Goal: Check status

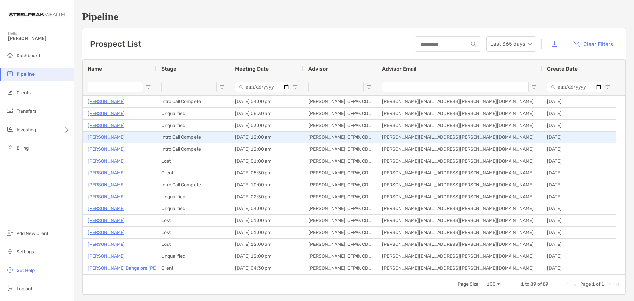
click at [95, 136] on p "[PERSON_NAME]" at bounding box center [106, 137] width 37 height 8
